Goal: Use online tool/utility: Utilize a website feature to perform a specific function

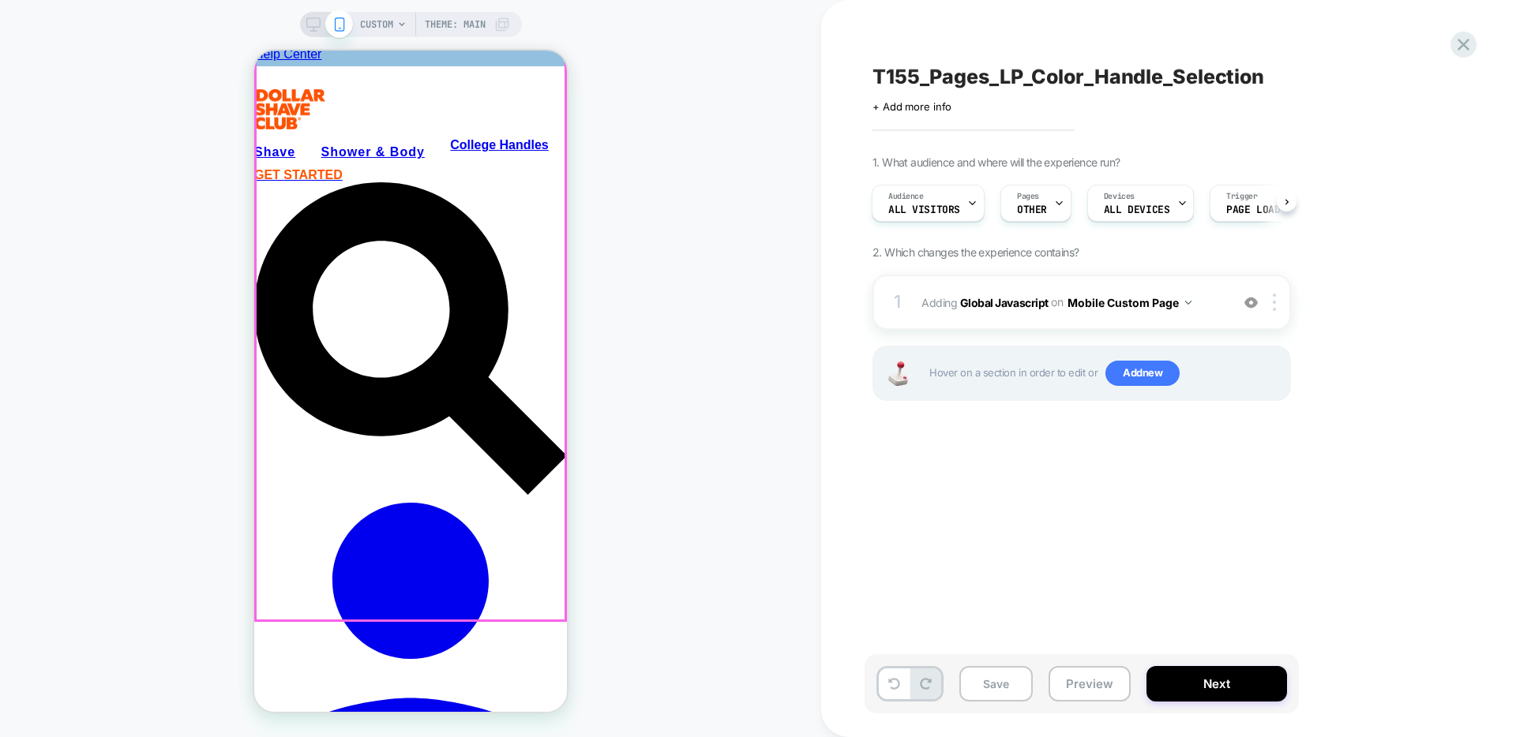
scroll to position [272, 0]
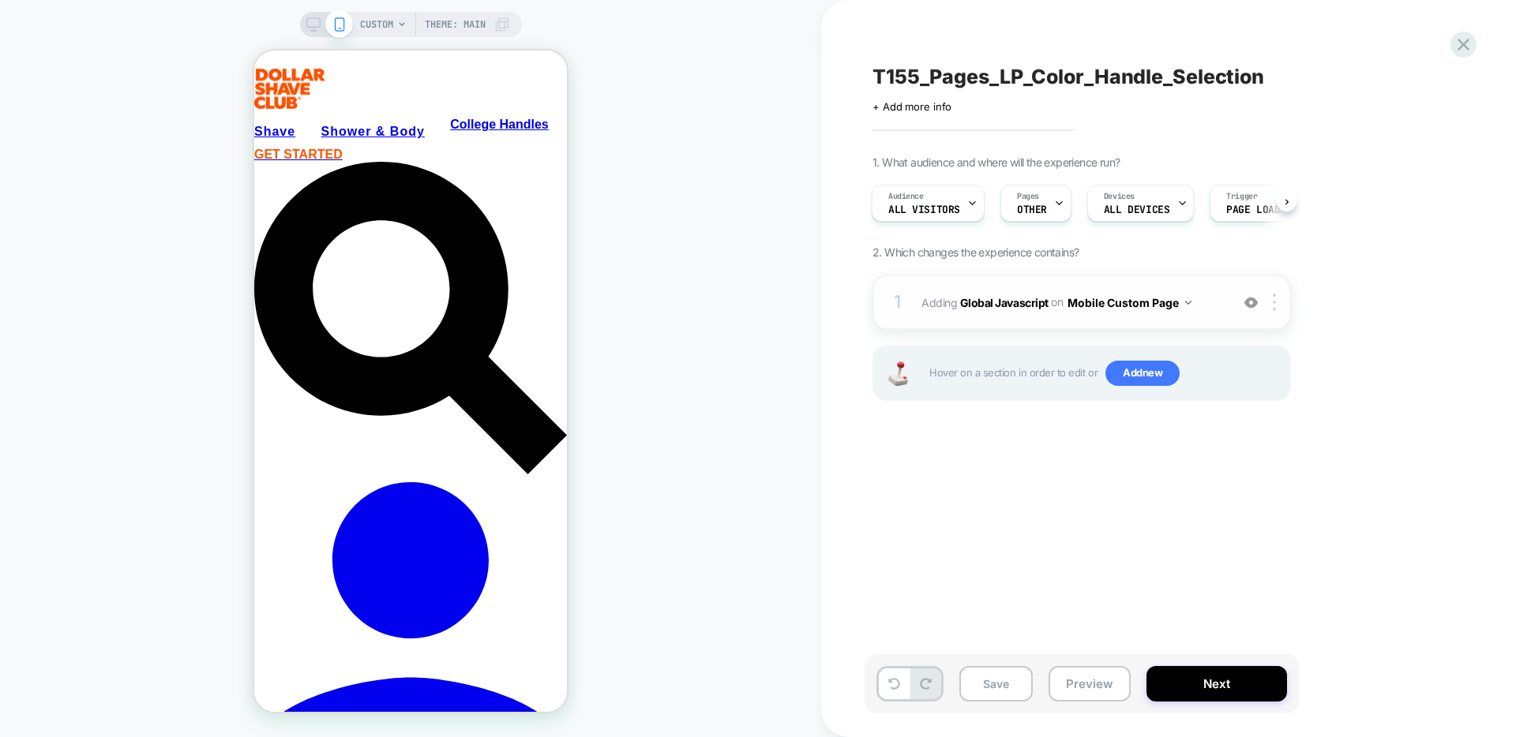
click at [1187, 302] on img at bounding box center [1188, 303] width 6 height 4
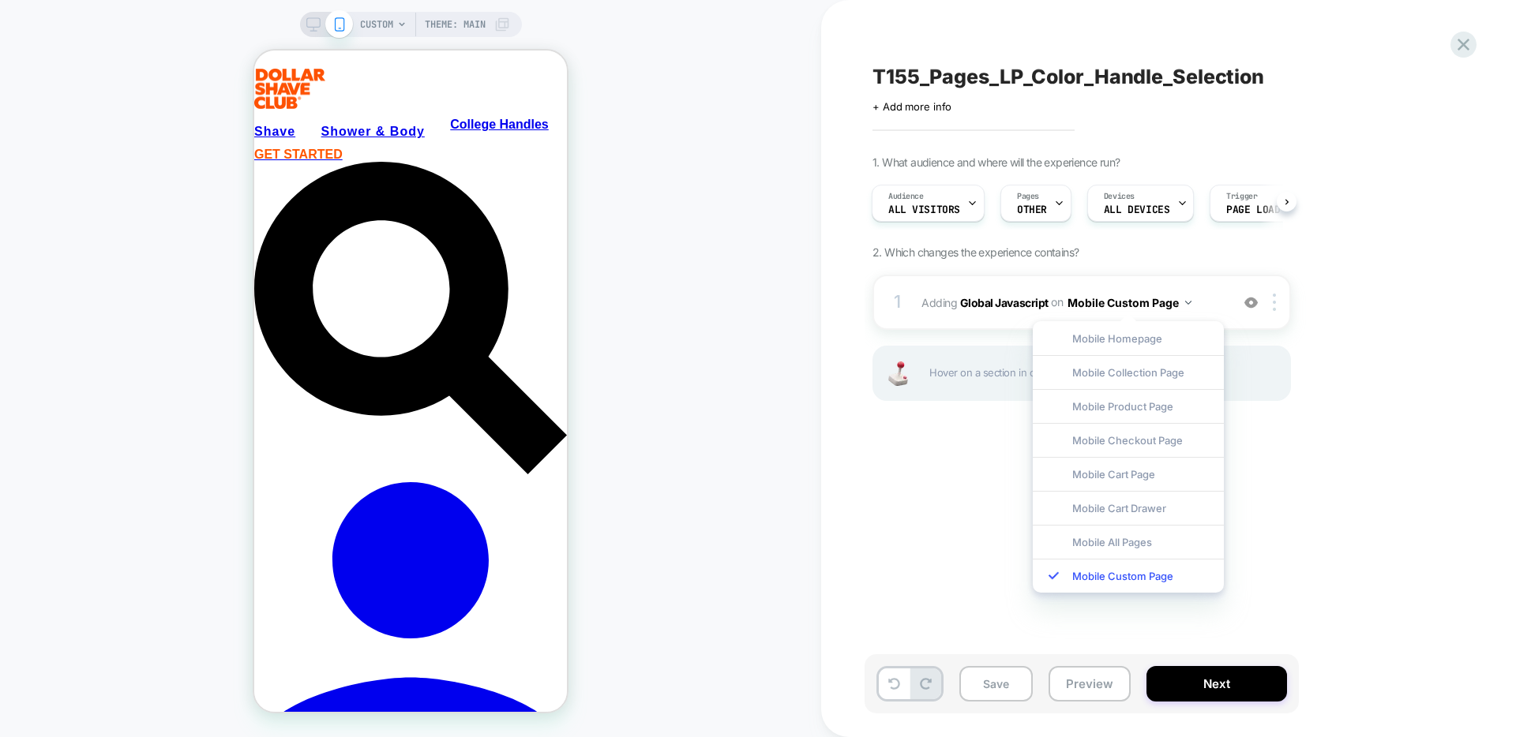
click at [1438, 426] on div "1. What audience and where will the experience run? Audience All Visitors Pages…" at bounding box center [1160, 298] width 576 height 285
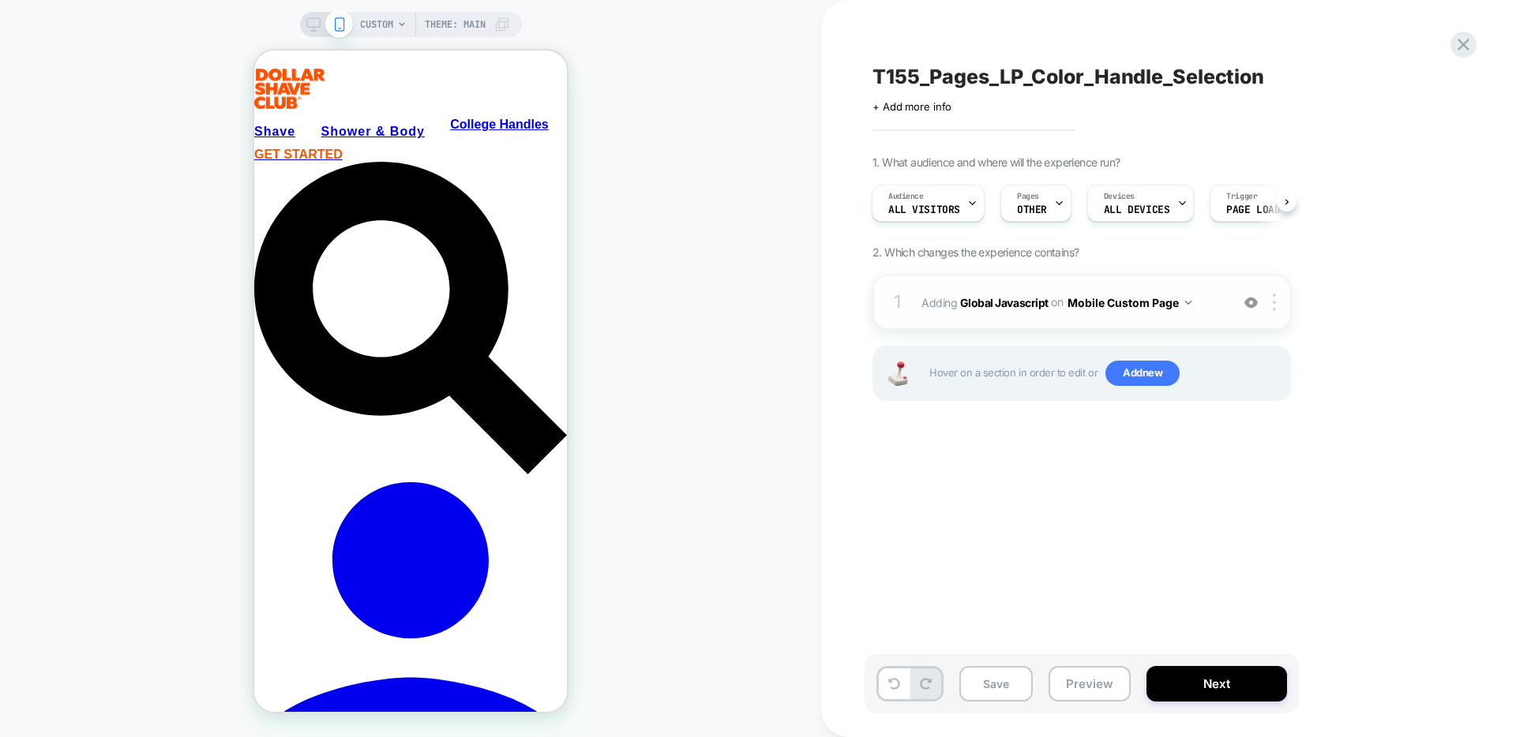
click at [1254, 303] on img at bounding box center [1250, 302] width 13 height 13
click at [1253, 303] on img at bounding box center [1250, 302] width 13 height 13
click at [1229, 682] on button "Next" at bounding box center [1216, 684] width 141 height 36
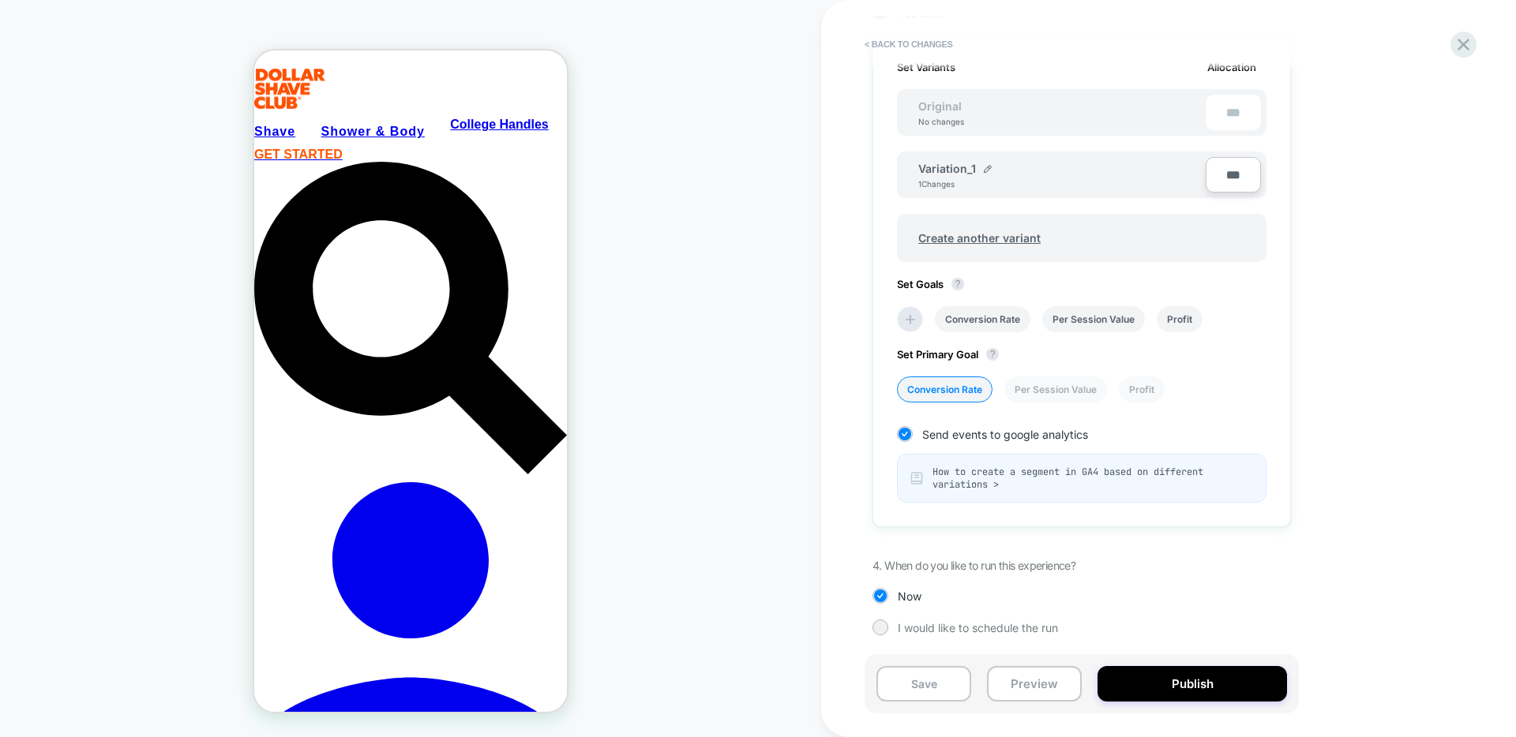
scroll to position [399, 0]
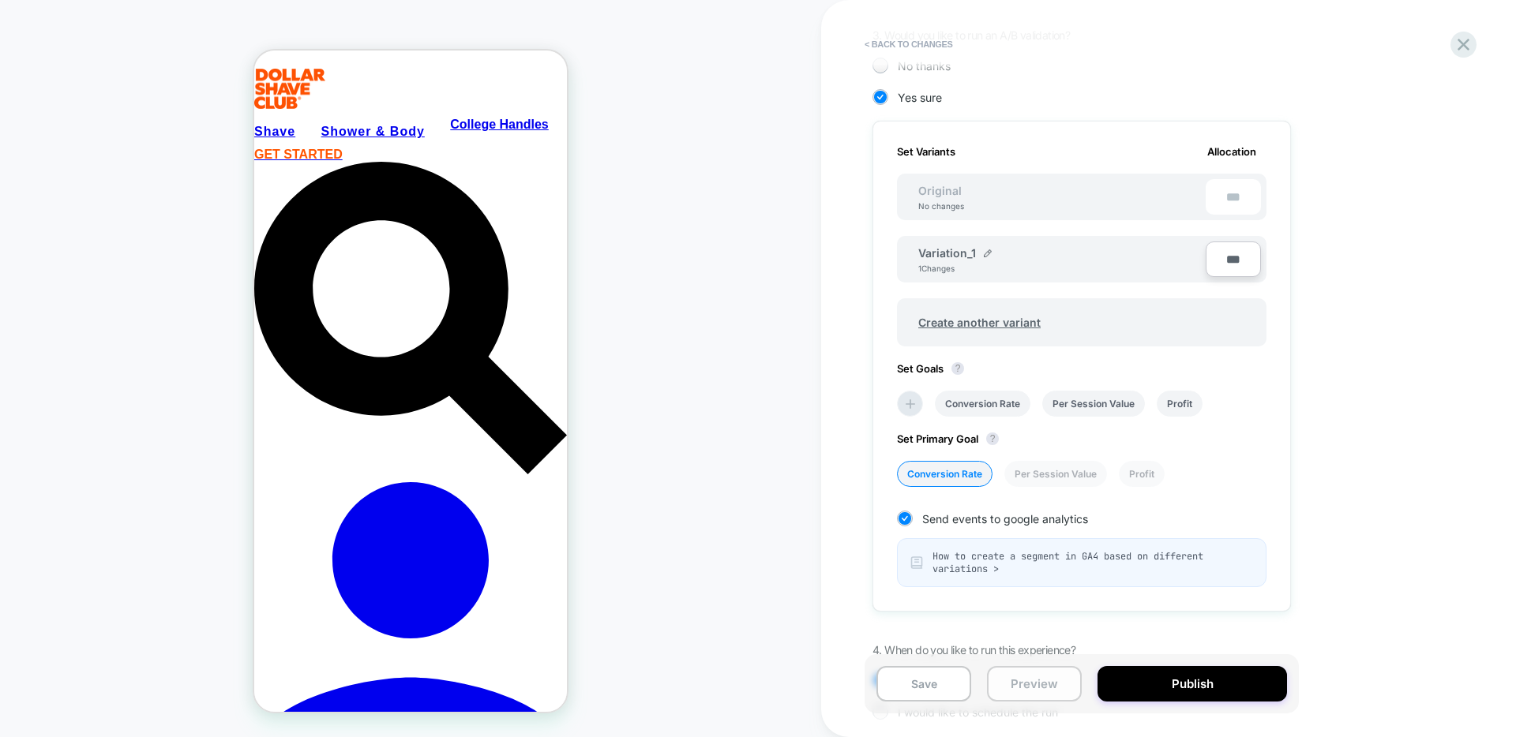
click at [1044, 686] on button "Preview" at bounding box center [1034, 684] width 95 height 36
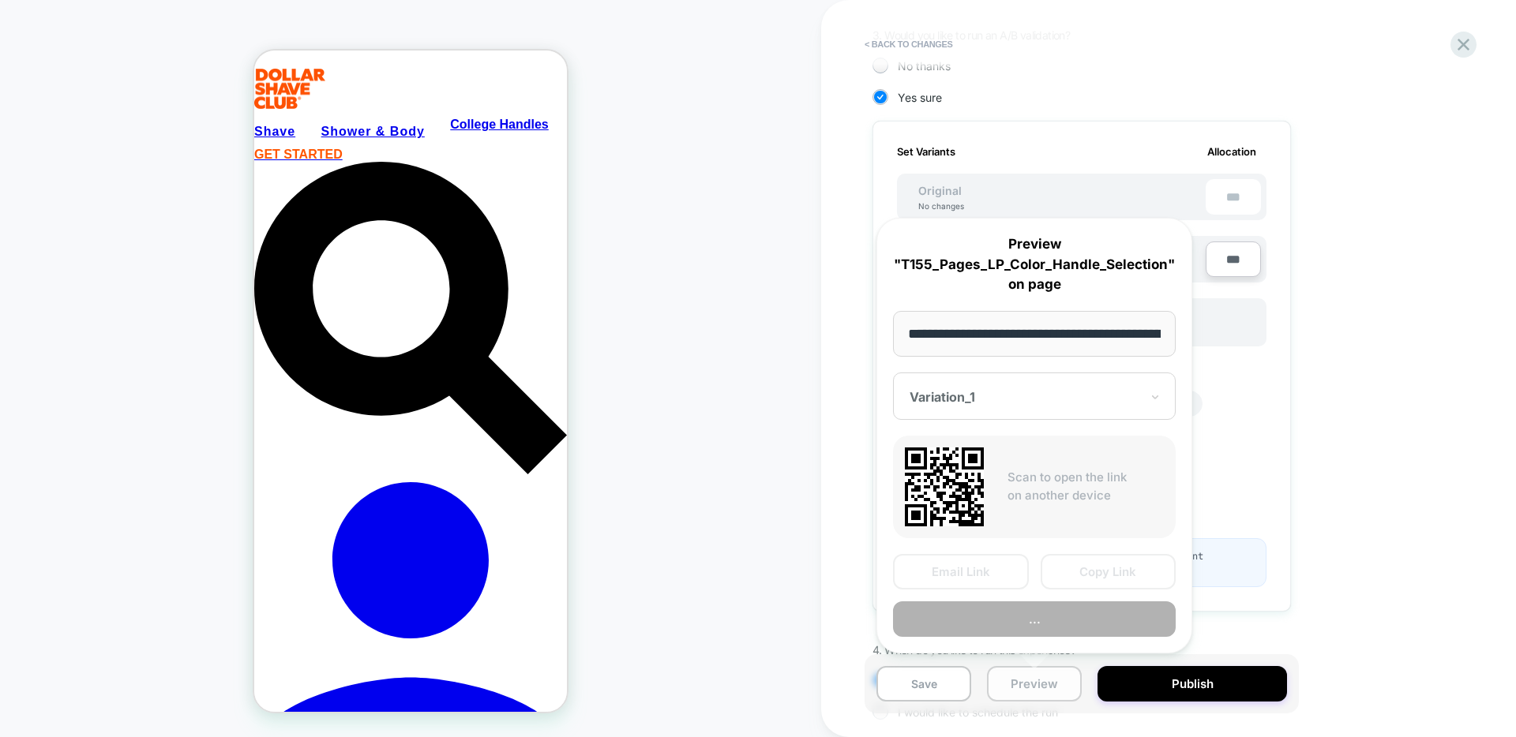
scroll to position [0, 347]
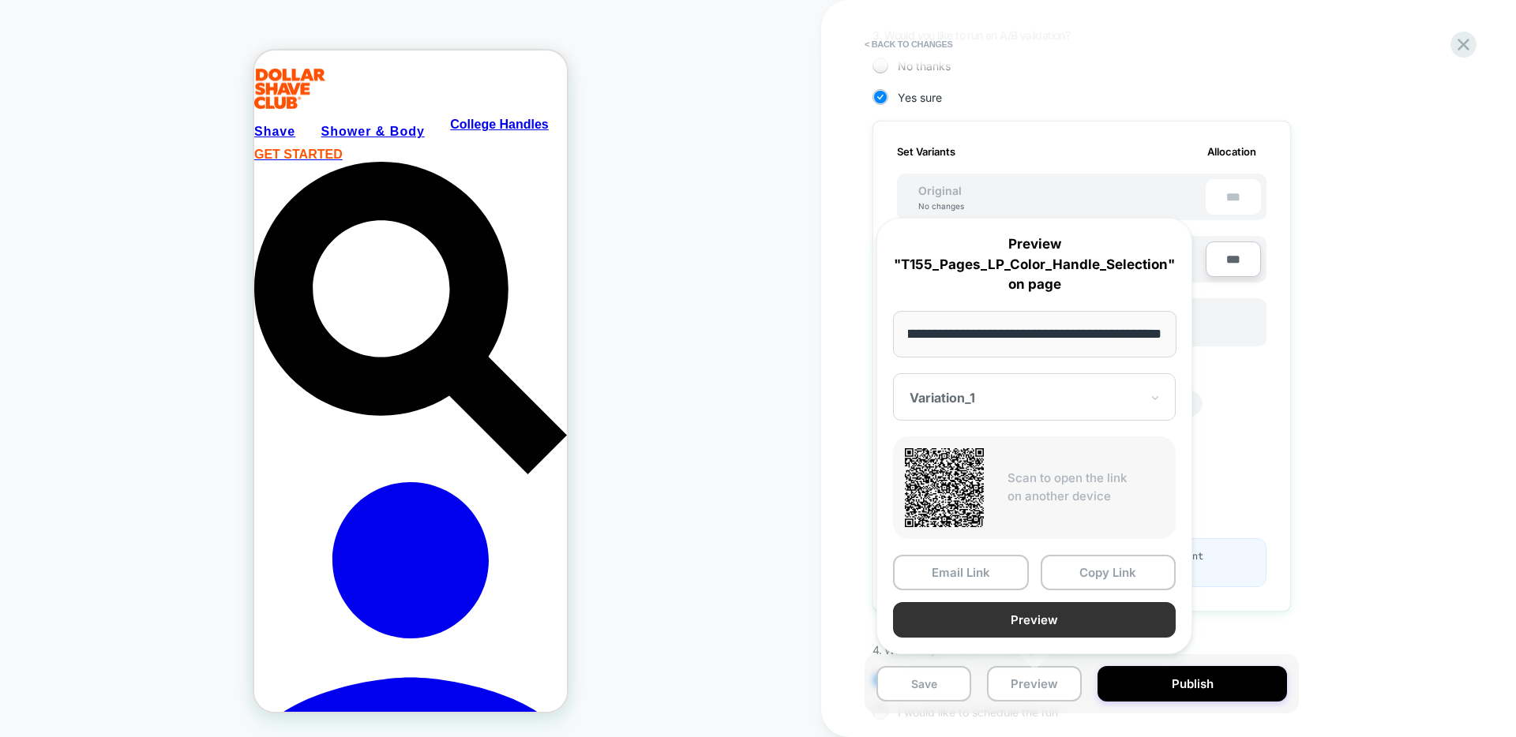
click at [1081, 626] on button "Preview" at bounding box center [1034, 620] width 283 height 36
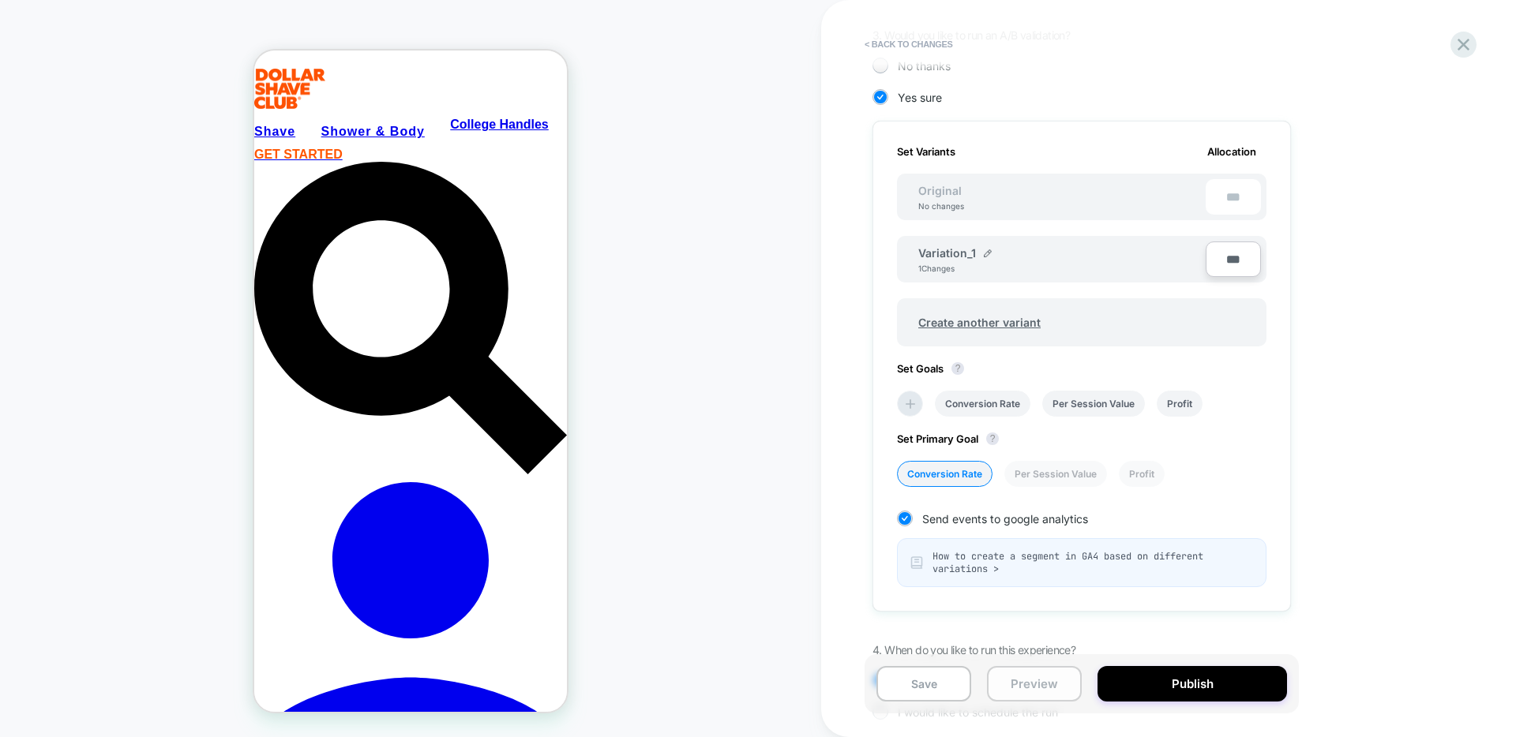
click at [1052, 679] on button "Preview" at bounding box center [1034, 684] width 95 height 36
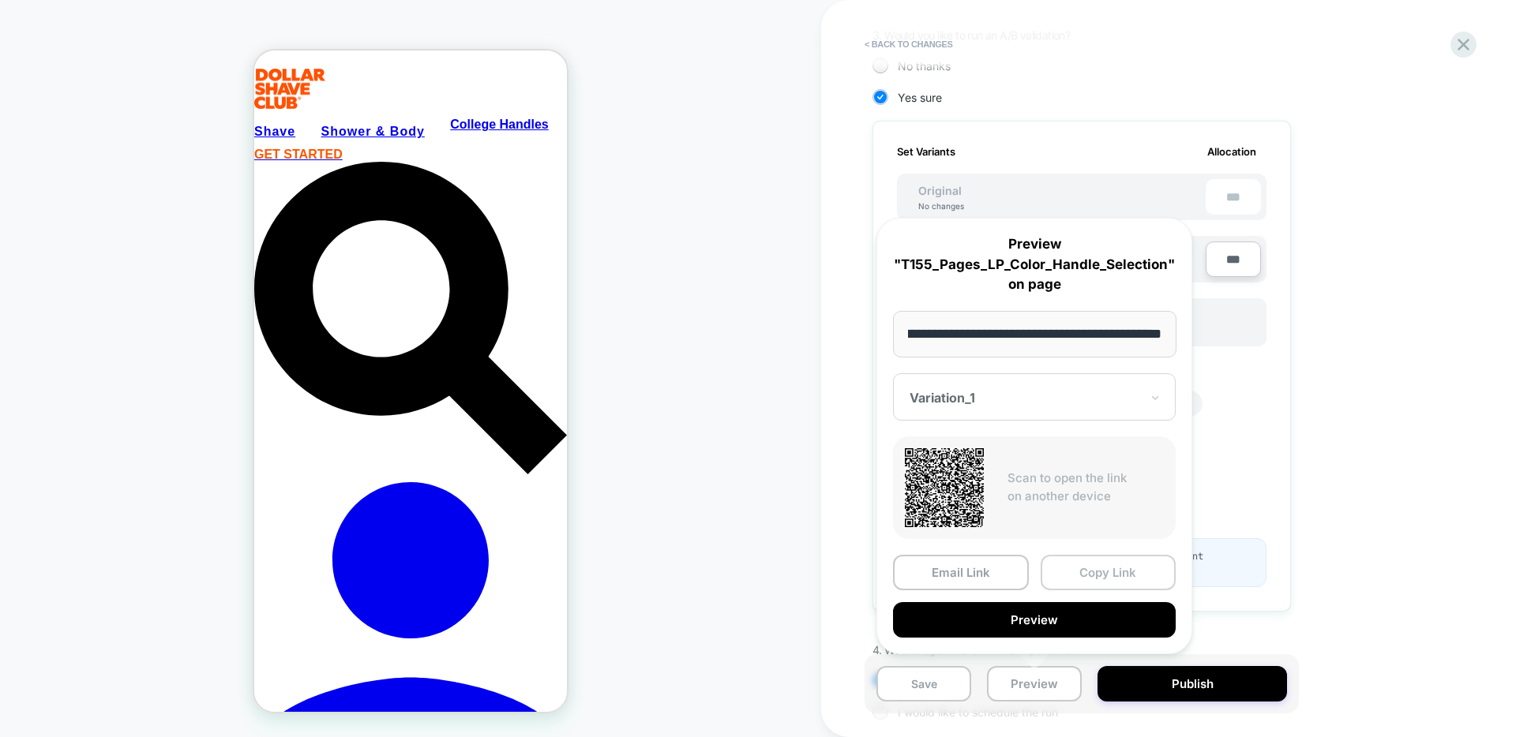
click at [1107, 571] on button "Copy Link" at bounding box center [1108, 573] width 136 height 36
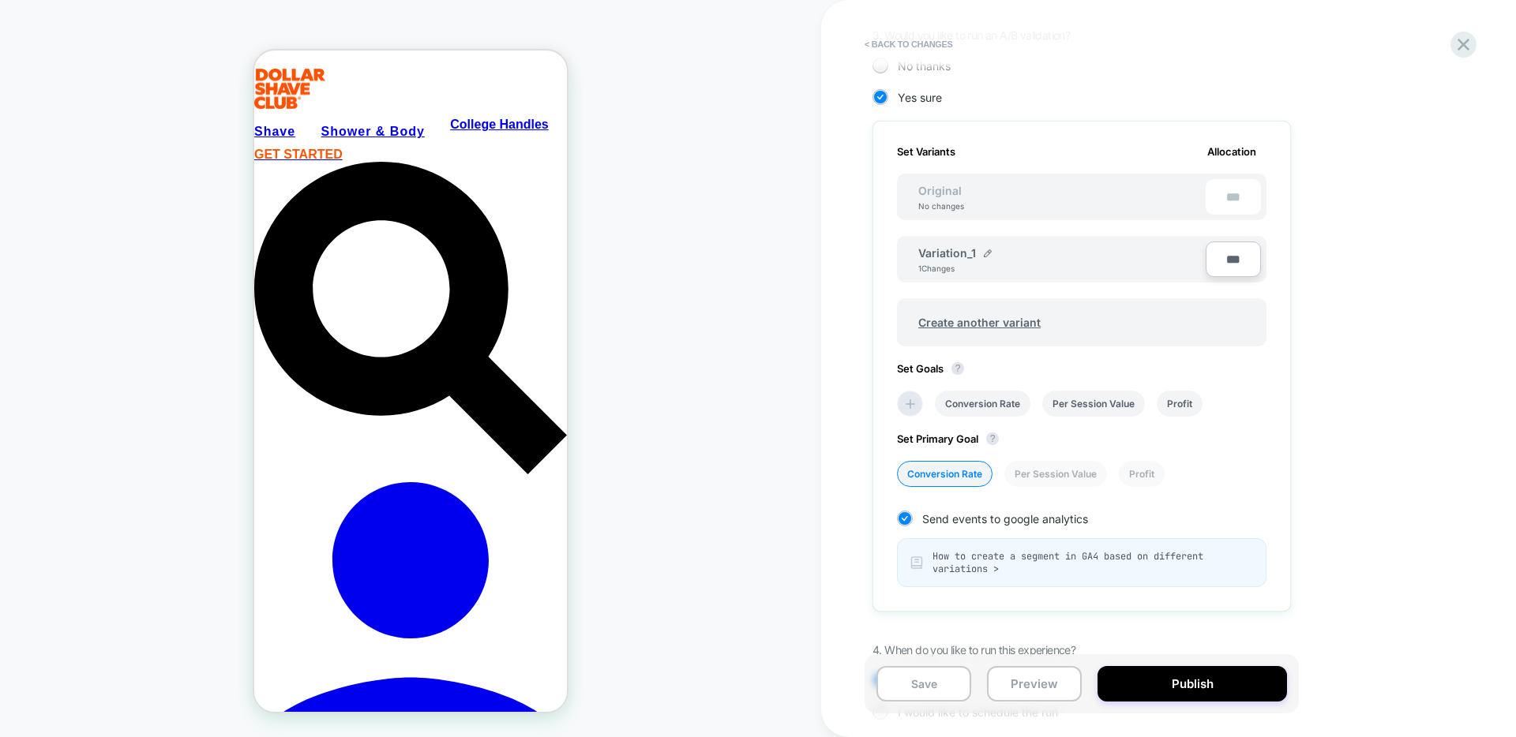
scroll to position [0, 0]
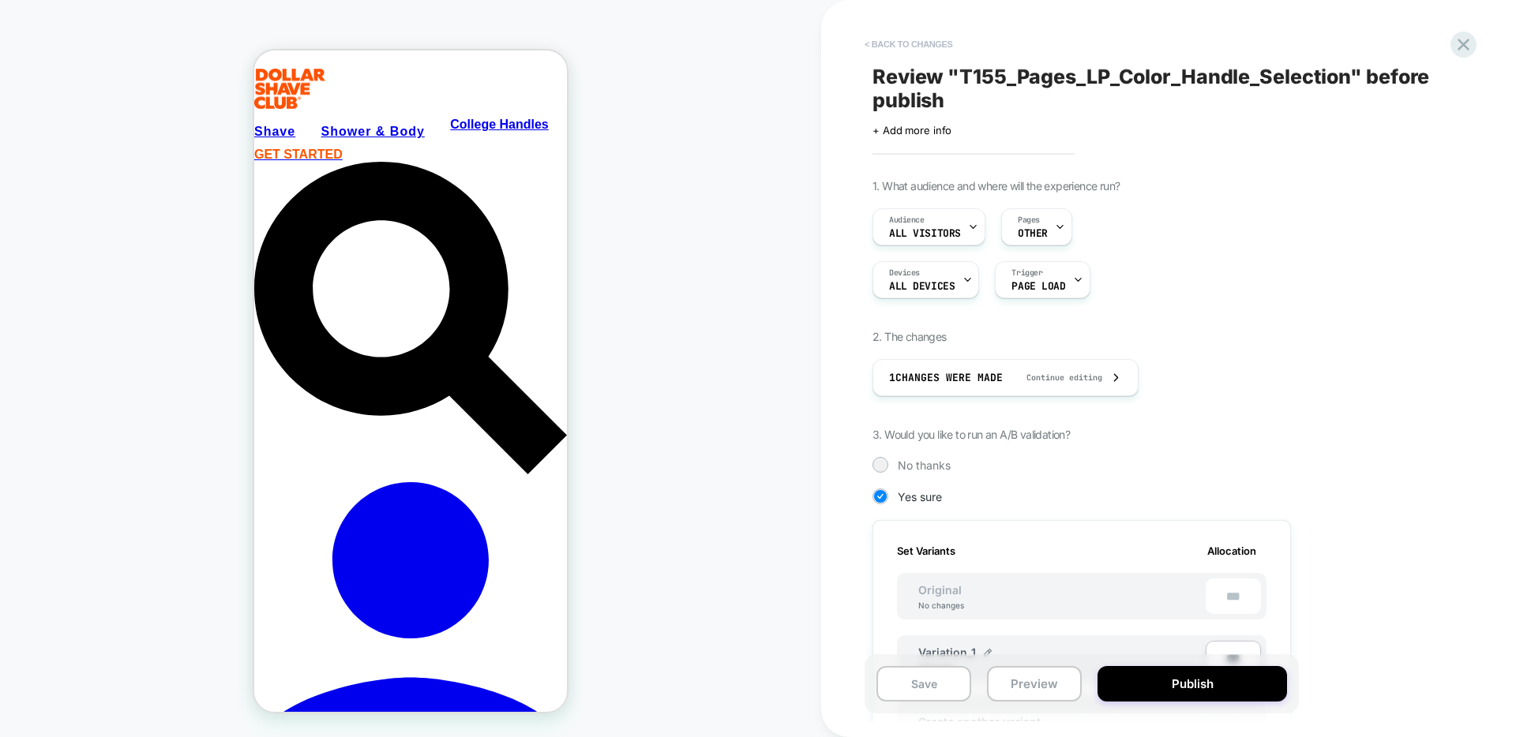
click at [915, 40] on button "< Back to changes" at bounding box center [909, 44] width 104 height 25
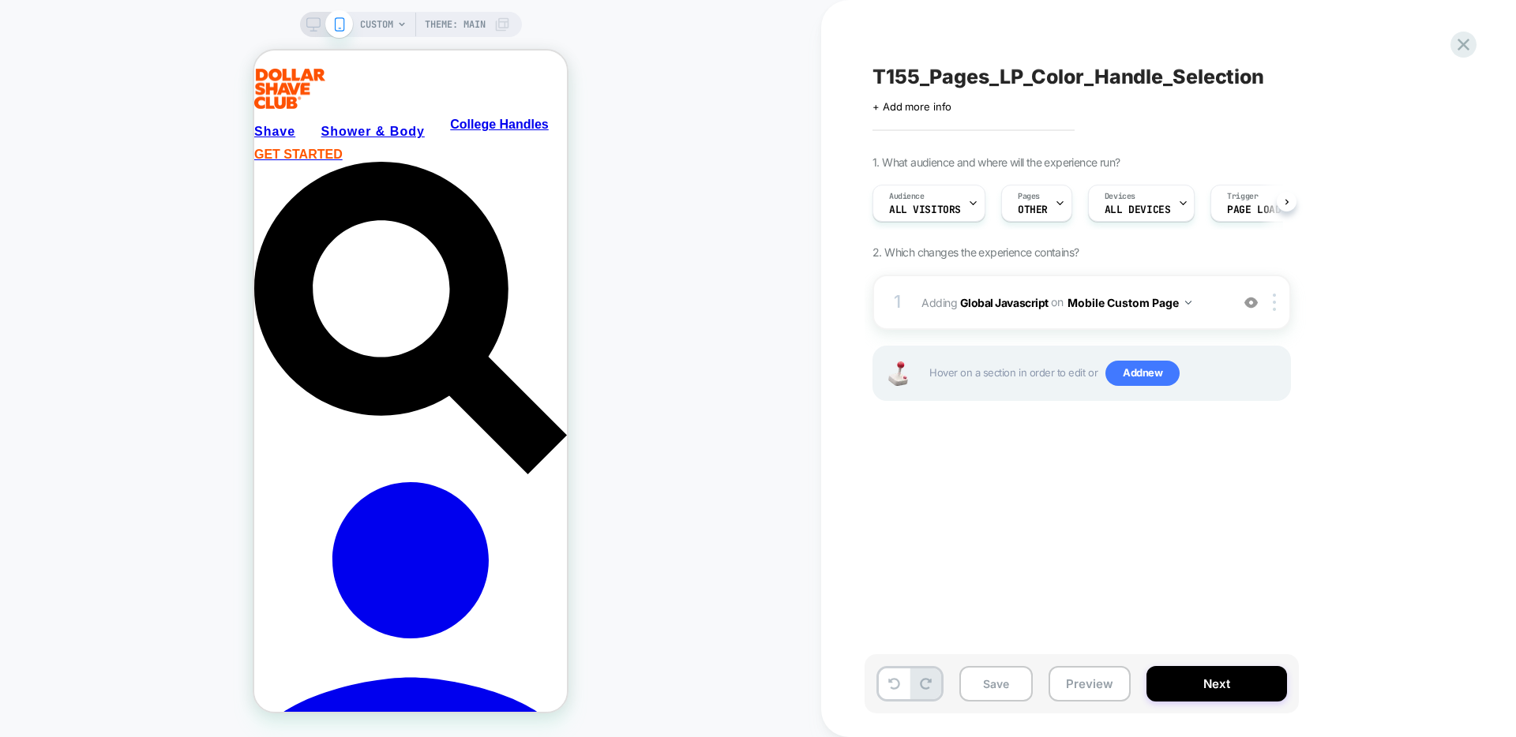
scroll to position [0, 1]
click at [310, 23] on icon at bounding box center [313, 24] width 14 height 14
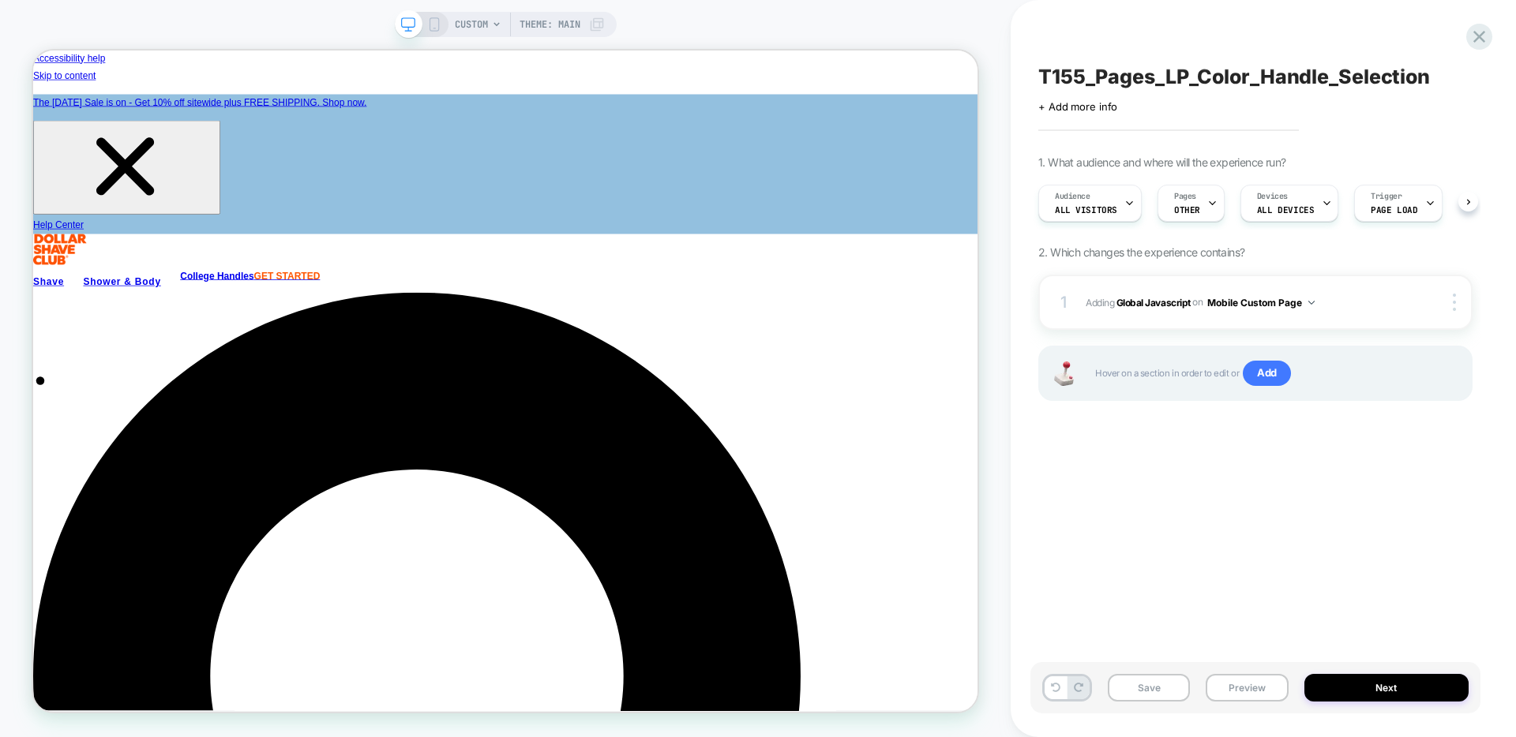
scroll to position [0, 1]
click at [1146, 302] on b "Global Javascript" at bounding box center [1153, 302] width 74 height 12
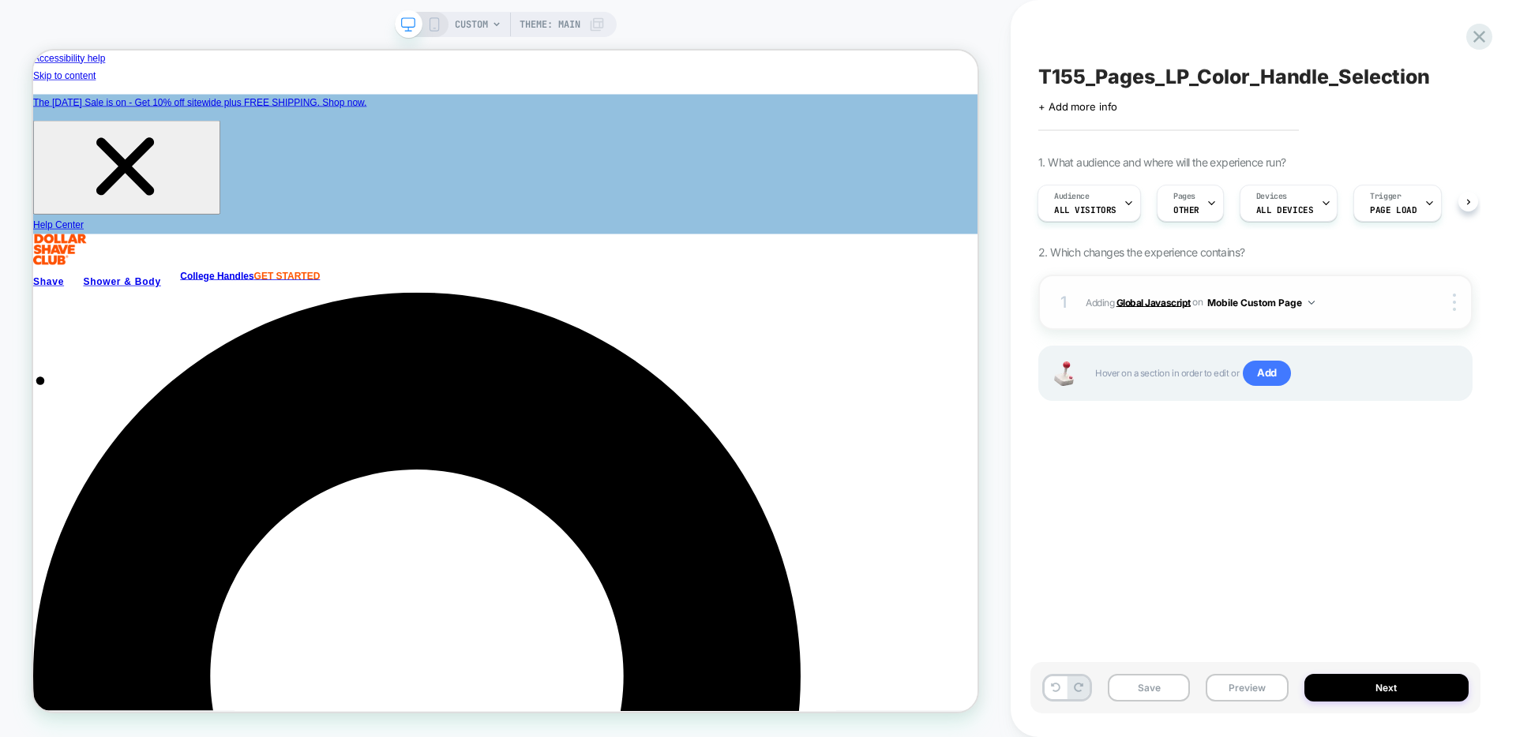
click at [1134, 302] on b "Global Javascript" at bounding box center [1153, 302] width 74 height 12
click at [438, 21] on icon at bounding box center [434, 24] width 14 height 14
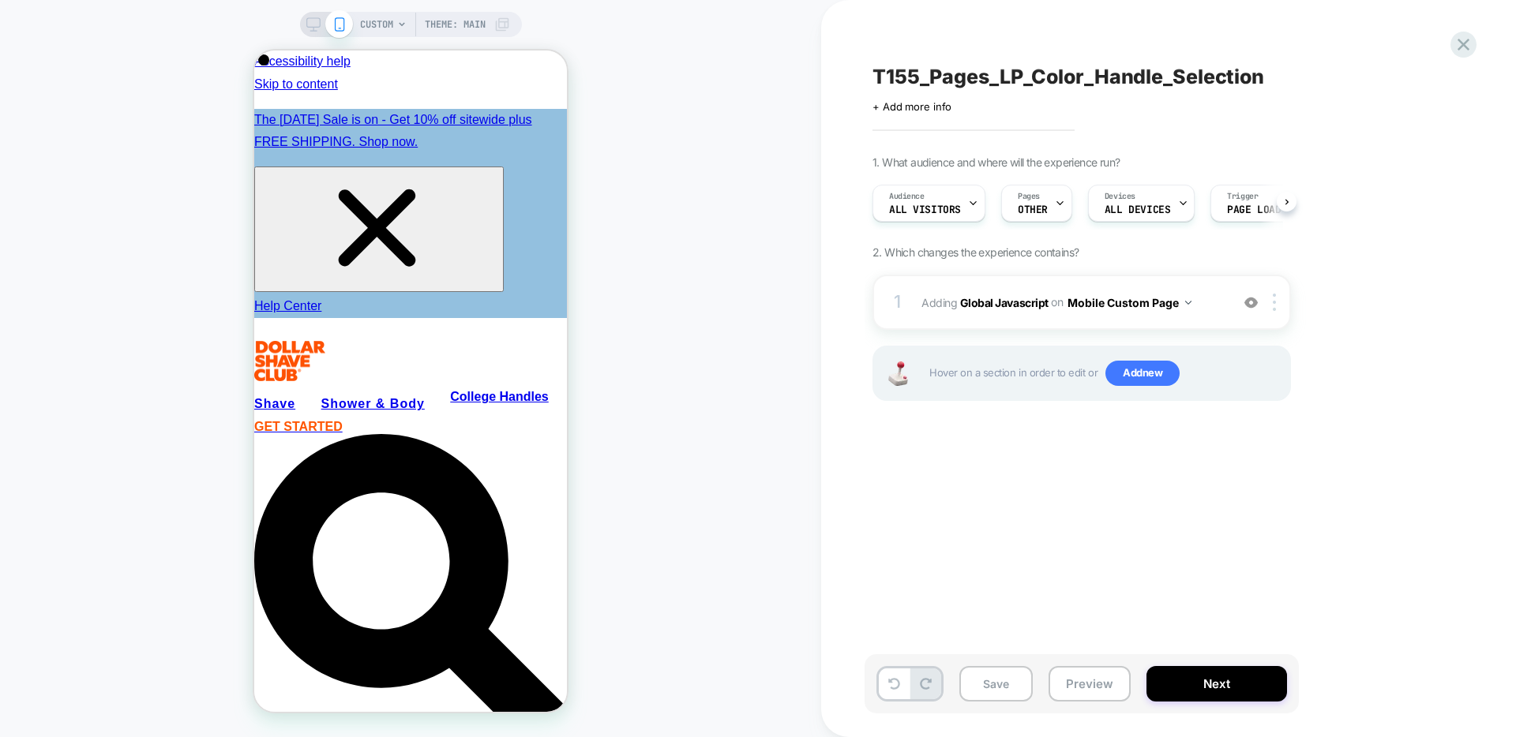
scroll to position [0, 1]
click at [1015, 303] on b "Global Javascript" at bounding box center [1004, 301] width 88 height 13
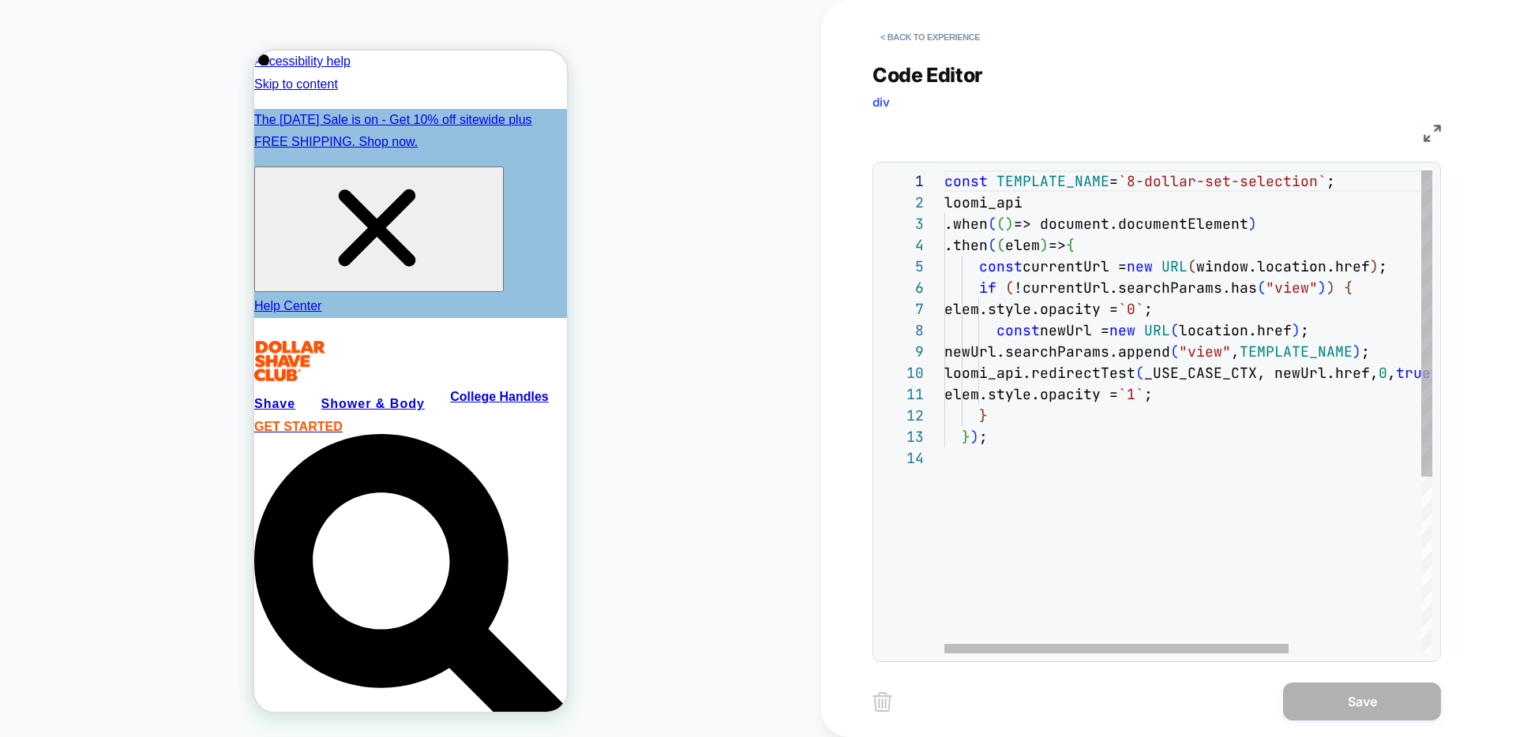
scroll to position [0, 0]
click at [994, 644] on div at bounding box center [1116, 648] width 344 height 9
click at [1114, 648] on div at bounding box center [1116, 648] width 344 height 9
